Goal: Transaction & Acquisition: Subscribe to service/newsletter

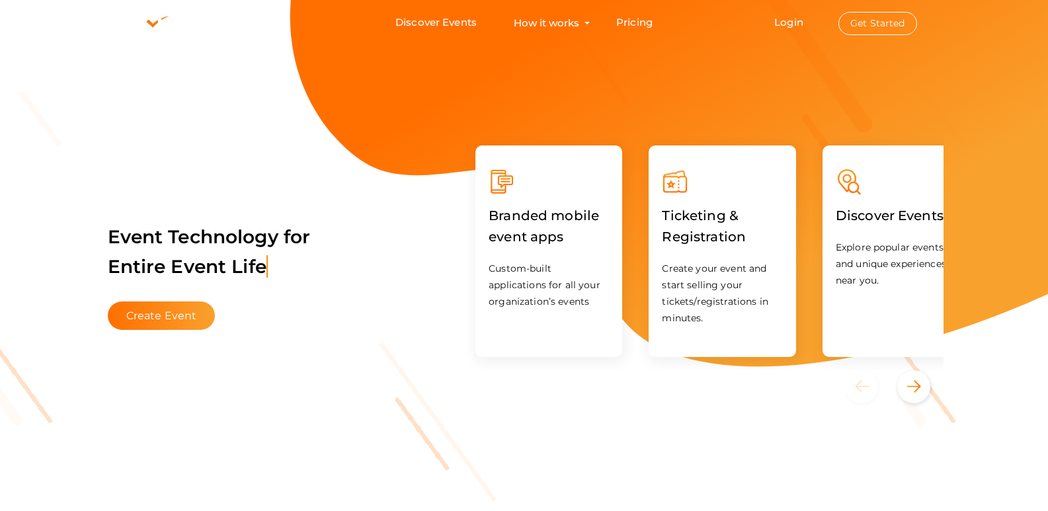
click at [834, 29] on li "Login Get Started Branded mobile event apps YepDesk Meet Powerful Registration …" at bounding box center [845, 23] width 195 height 44
click at [803, 25] on link "Login" at bounding box center [788, 22] width 29 height 13
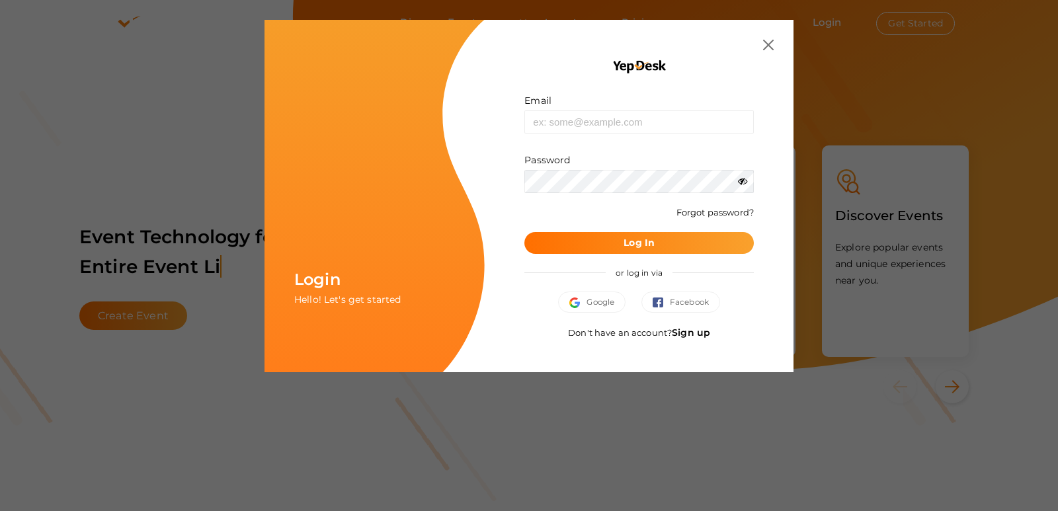
click at [686, 333] on link "Sign up" at bounding box center [691, 333] width 38 height 12
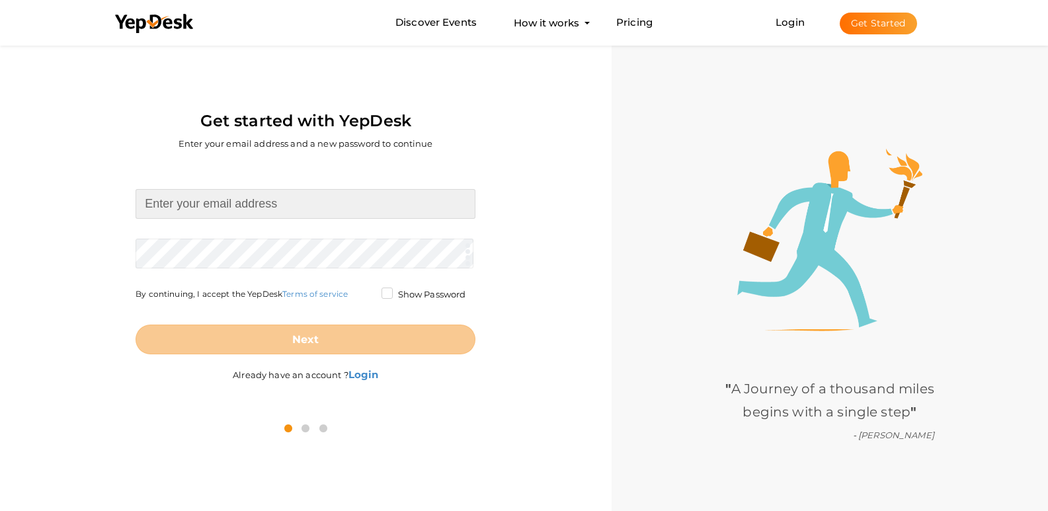
click at [276, 205] on input at bounding box center [306, 204] width 340 height 30
paste input "[EMAIL_ADDRESS][DOMAIN_NAME]"
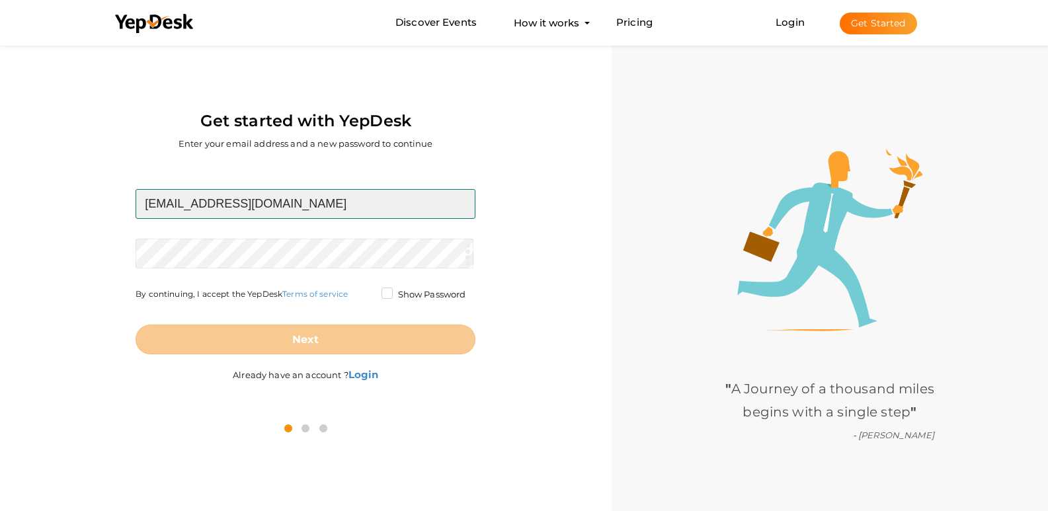
type input "[EMAIL_ADDRESS][DOMAIN_NAME]"
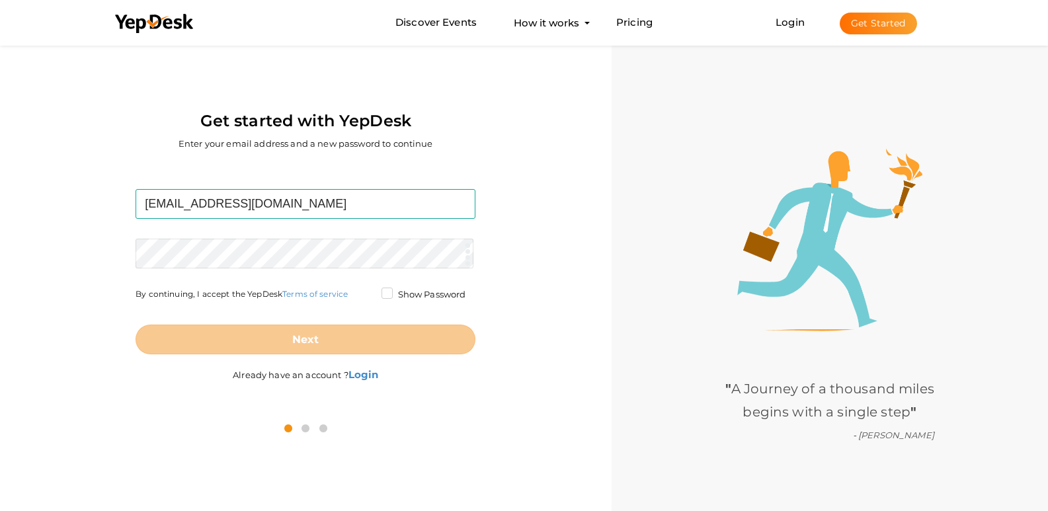
click at [264, 253] on form "neuncoindia@gmail.com Required. Invalid email. Checking You already have a YepD…" at bounding box center [306, 271] width 340 height 165
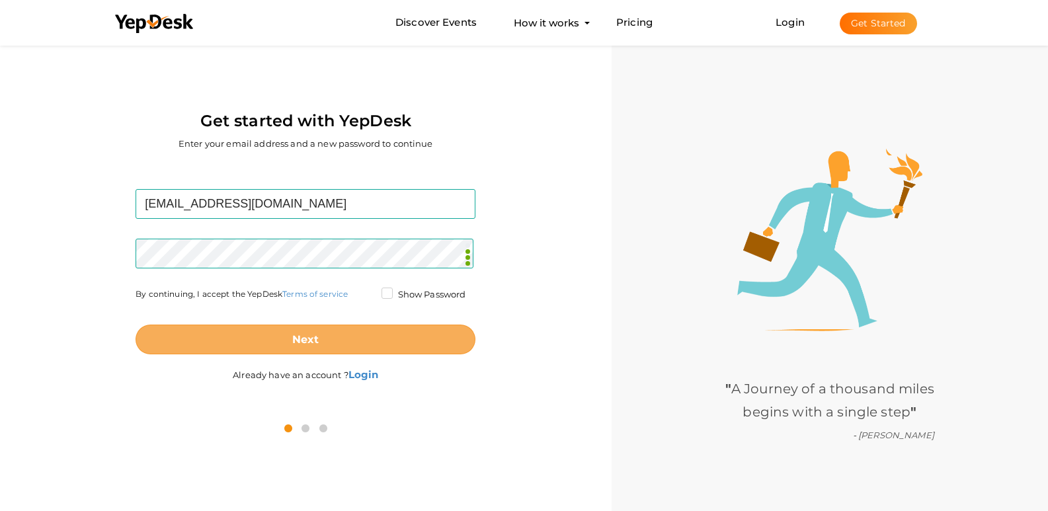
click at [352, 333] on button "Next" at bounding box center [306, 340] width 340 height 30
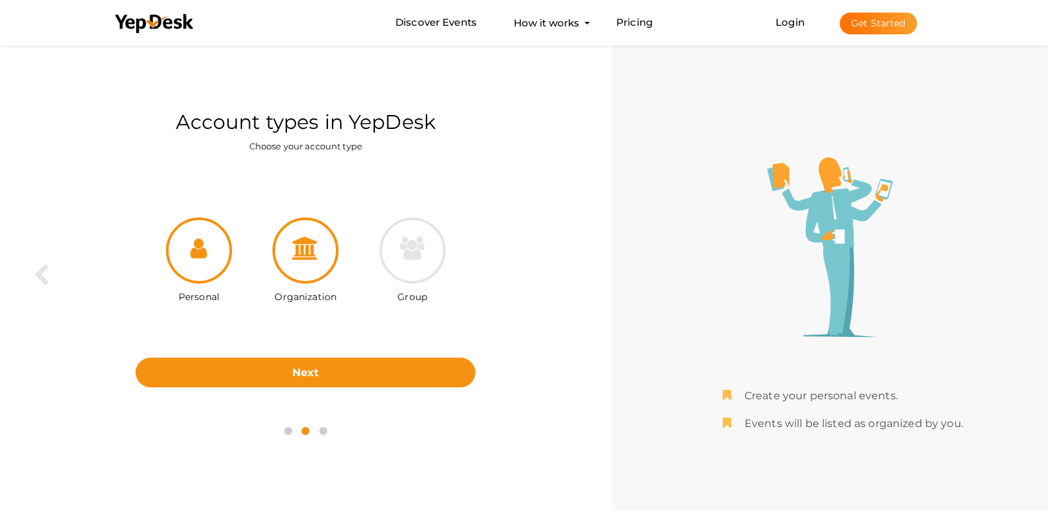
click at [294, 249] on icon at bounding box center [305, 248] width 26 height 23
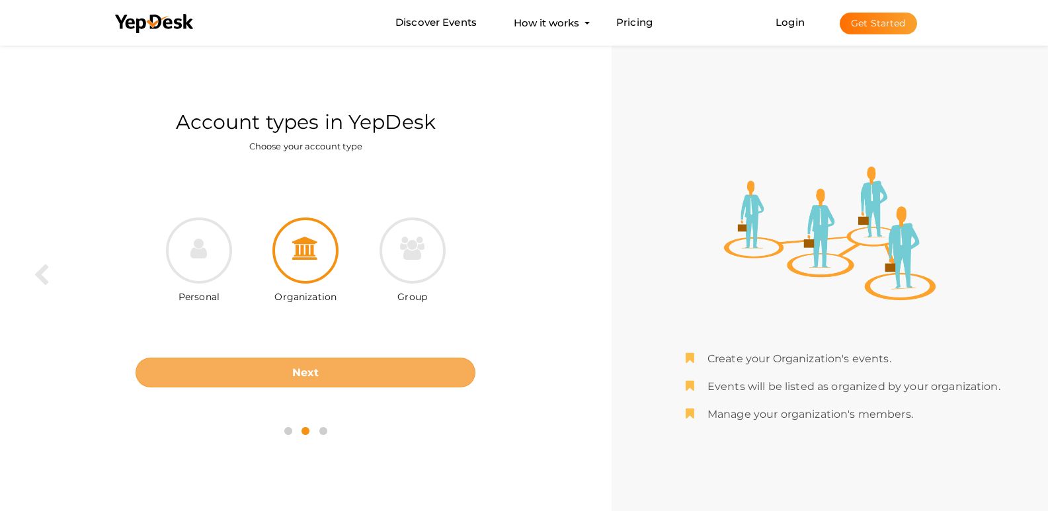
click at [338, 379] on button "Next" at bounding box center [306, 373] width 340 height 30
